Goal: Browse casually

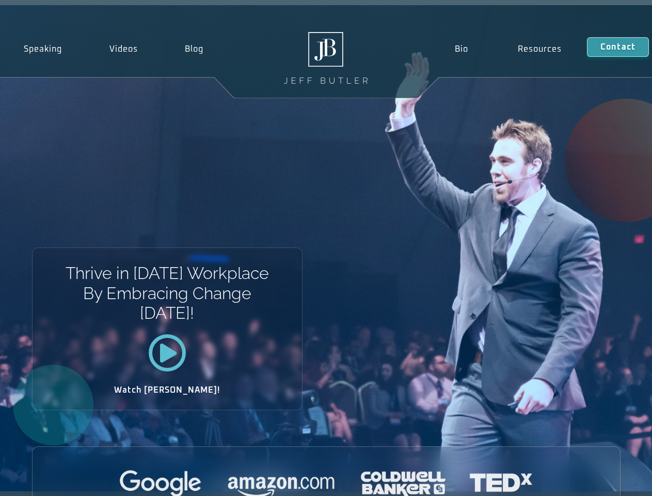
click at [326, 248] on div "Thrive in [DATE] Workplace By Embracing Change [DATE]! Watch [PERSON_NAME]!" at bounding box center [326, 248] width 652 height 486
